Goal: Task Accomplishment & Management: Manage account settings

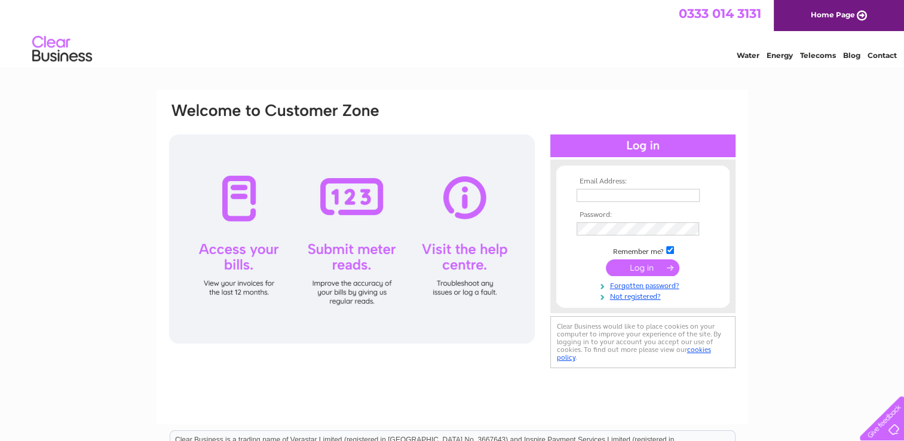
type input "julieleighfield@btinternet.com"
click at [661, 262] on input "submit" at bounding box center [642, 267] width 73 height 17
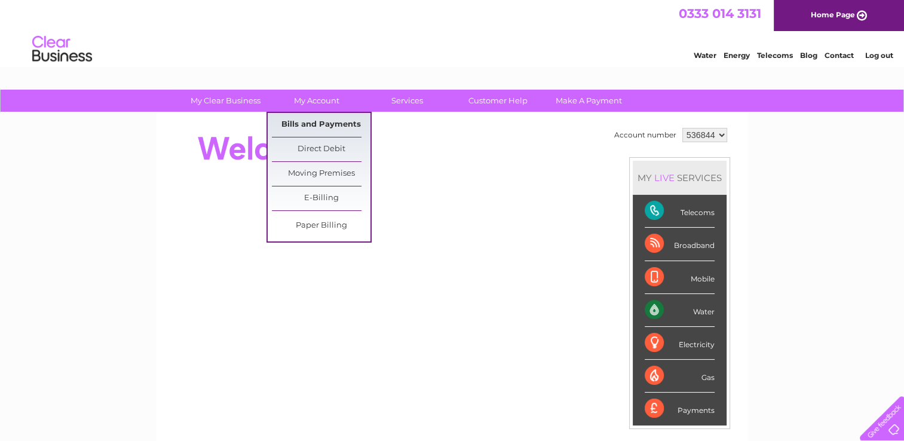
click at [320, 122] on link "Bills and Payments" at bounding box center [321, 125] width 99 height 24
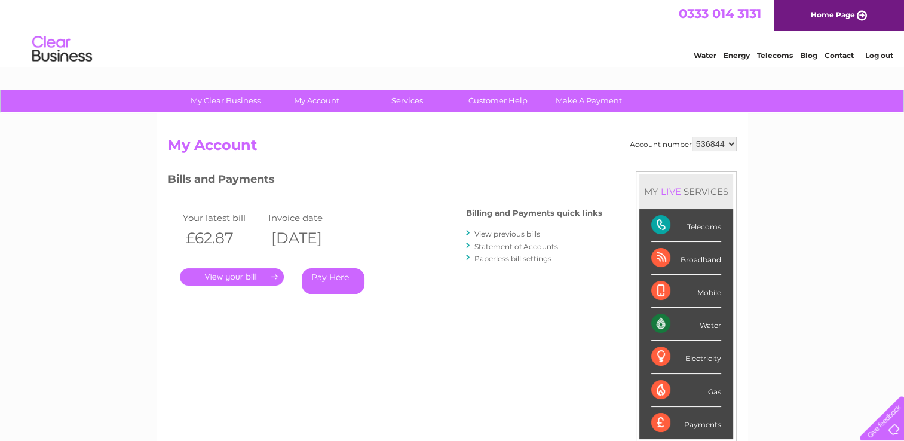
click at [243, 273] on link "." at bounding box center [232, 276] width 104 height 17
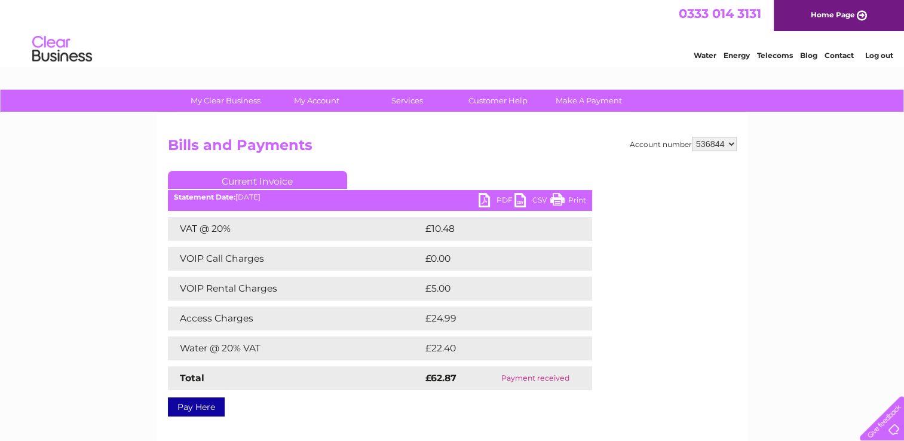
click at [612, 168] on div "Account number 536844 Bills and Payments Current Invoice PDF CSV Print £10.48" at bounding box center [452, 274] width 569 height 275
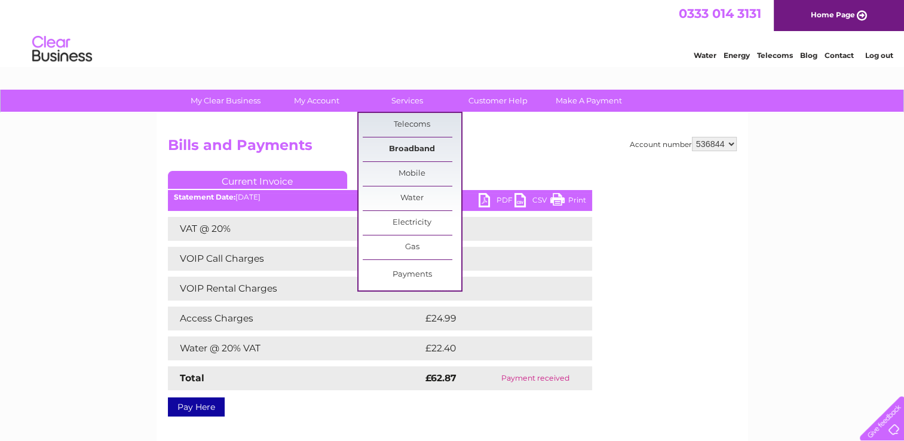
click at [407, 144] on link "Broadband" at bounding box center [412, 149] width 99 height 24
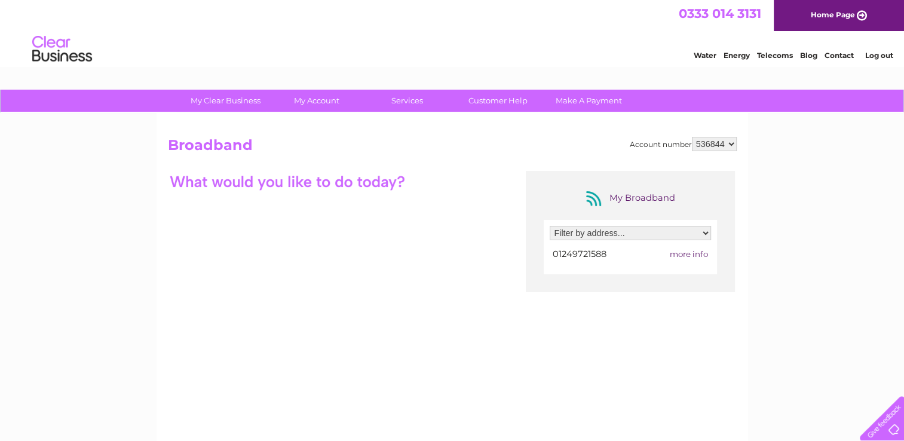
click at [694, 252] on span "more info" at bounding box center [689, 254] width 38 height 10
click at [706, 235] on select "Filter by address... P & J Leighfield, Upper Seagry, Chippenham, Wilts, SN15 5HE" at bounding box center [630, 233] width 161 height 14
select select "2184916"
click at [550, 226] on select "Filter by address... P & J Leighfield, Upper Seagry, Chippenham, Wilts, SN15 5HE" at bounding box center [630, 233] width 161 height 14
click at [682, 251] on div at bounding box center [630, 253] width 161 height 16
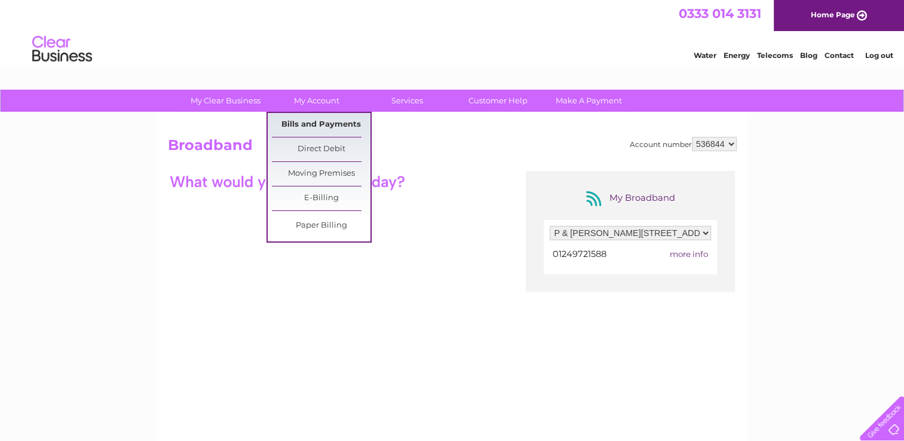
click at [333, 122] on link "Bills and Payments" at bounding box center [321, 125] width 99 height 24
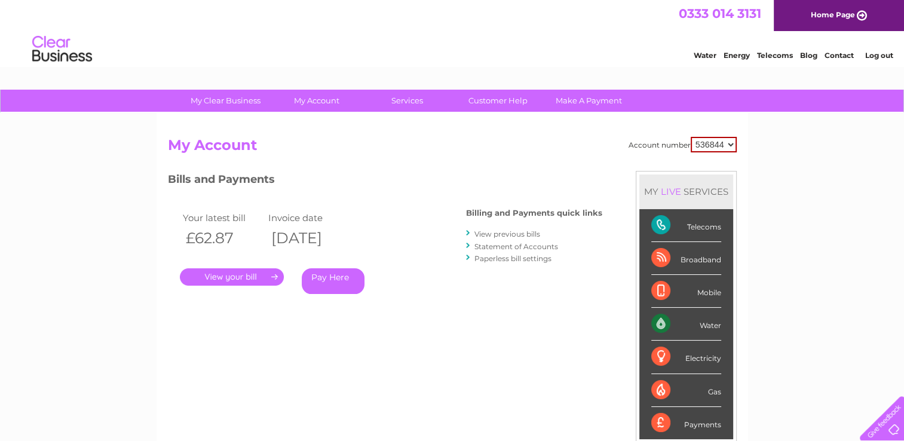
click at [509, 229] on link "View previous bills" at bounding box center [507, 233] width 66 height 9
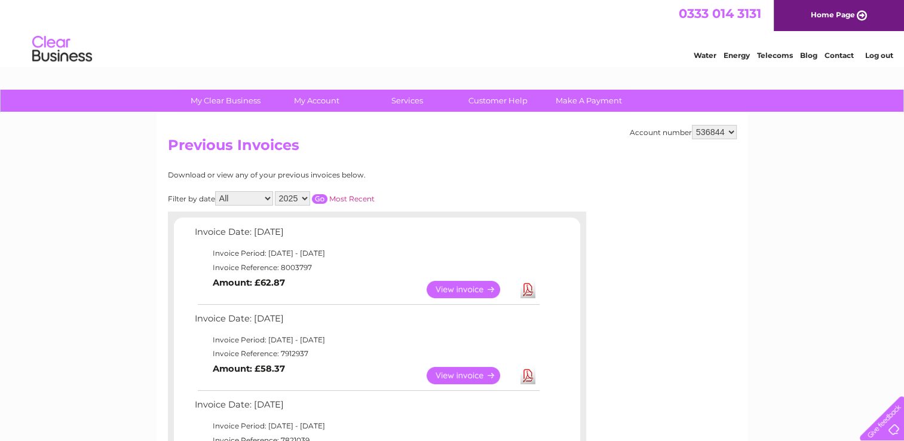
click at [528, 288] on link "Download" at bounding box center [527, 289] width 15 height 17
click at [876, 53] on link "Log out" at bounding box center [878, 55] width 28 height 9
